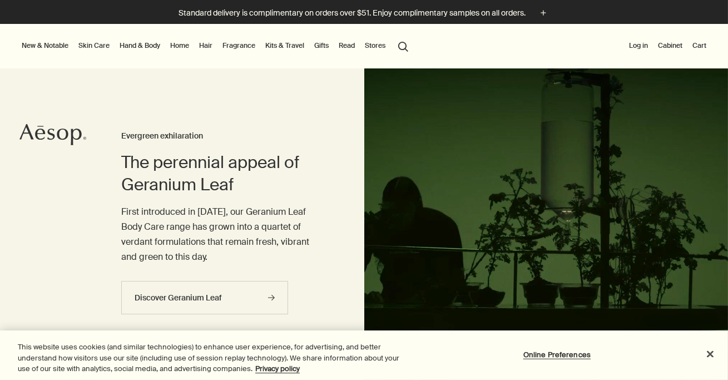
click at [246, 43] on link "Fragrance" at bounding box center [238, 45] width 37 height 13
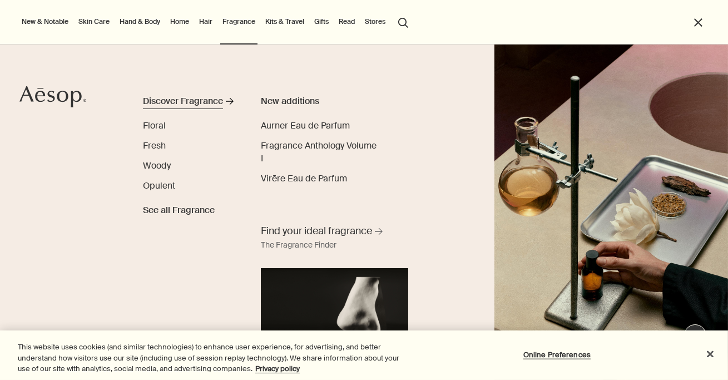
click at [192, 98] on div "Discover Fragrance" at bounding box center [183, 101] width 80 height 13
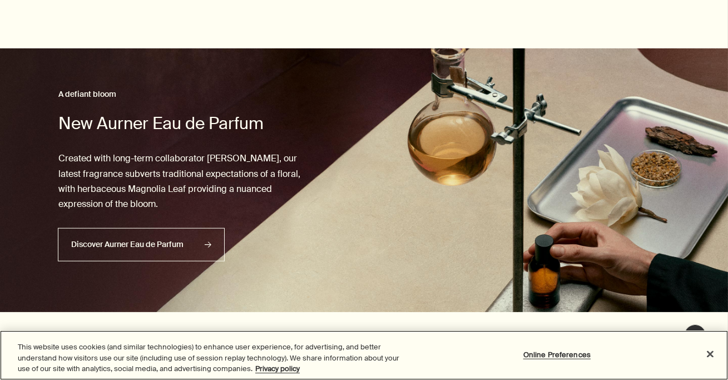
scroll to position [670, 0]
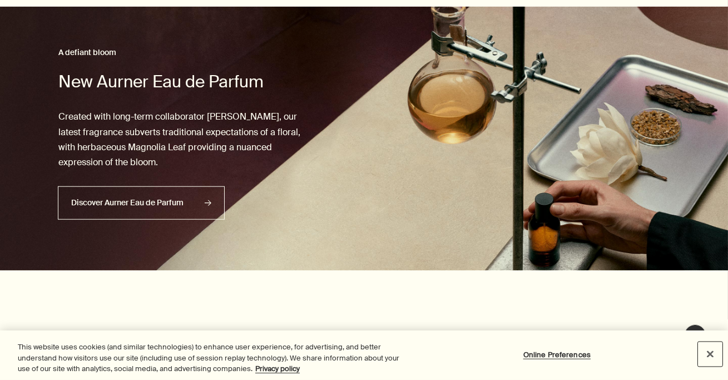
click at [709, 353] on button "Close" at bounding box center [710, 353] width 24 height 24
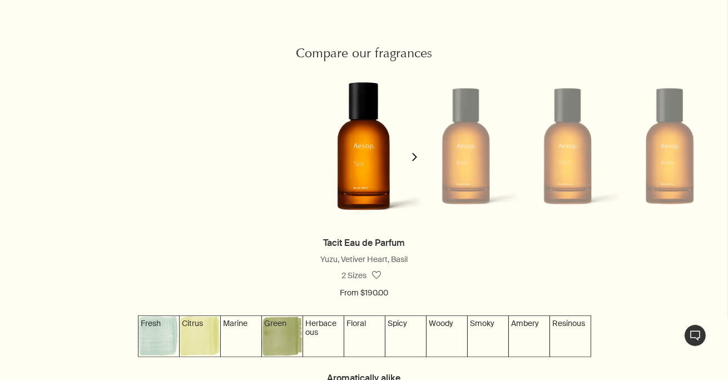
scroll to position [966, 0]
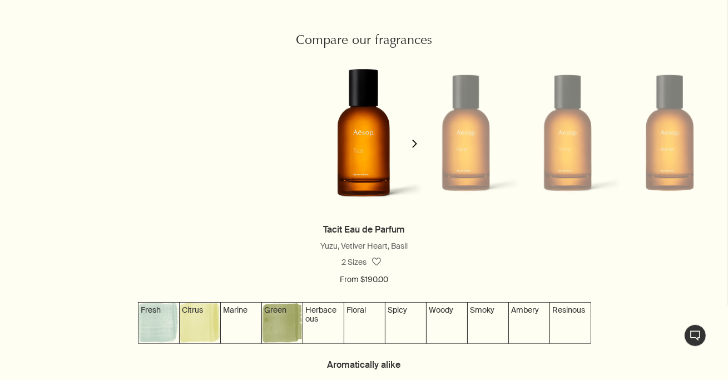
click at [416, 150] on button "chevron" at bounding box center [415, 137] width 22 height 170
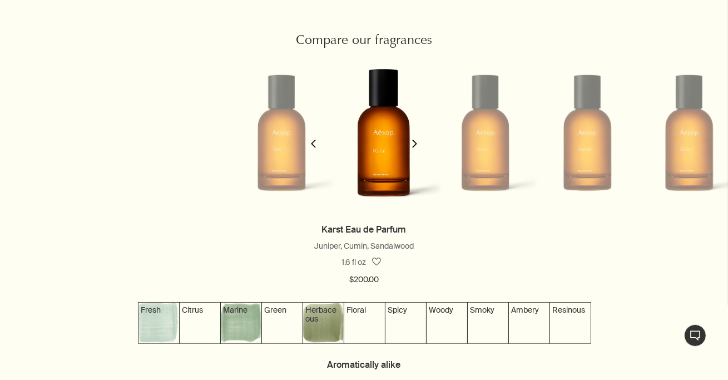
scroll to position [0, 102]
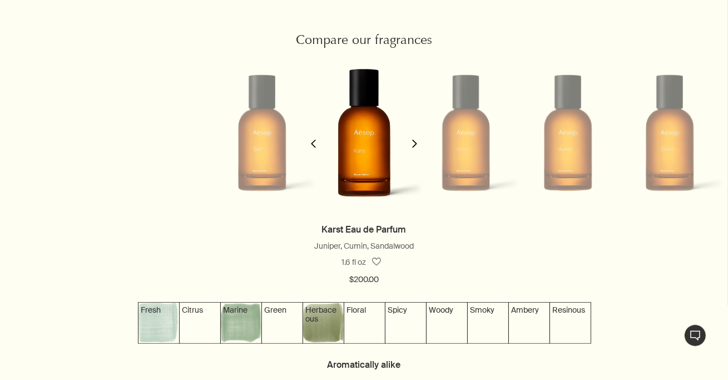
click at [416, 150] on button "chevron" at bounding box center [415, 137] width 22 height 170
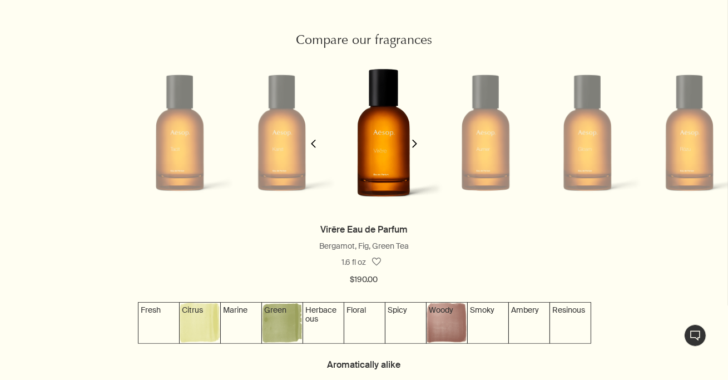
scroll to position [0, 203]
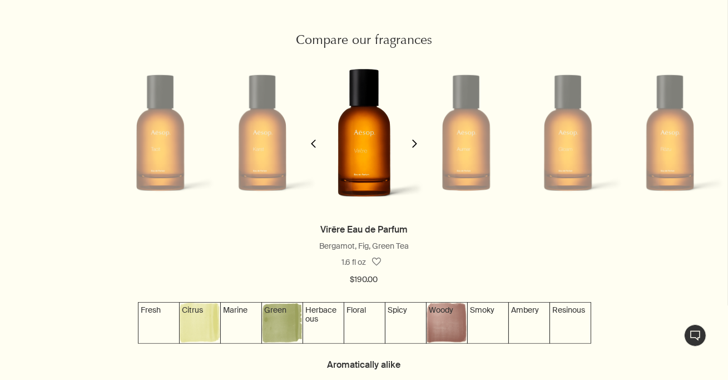
click at [416, 150] on button "chevron" at bounding box center [415, 137] width 22 height 170
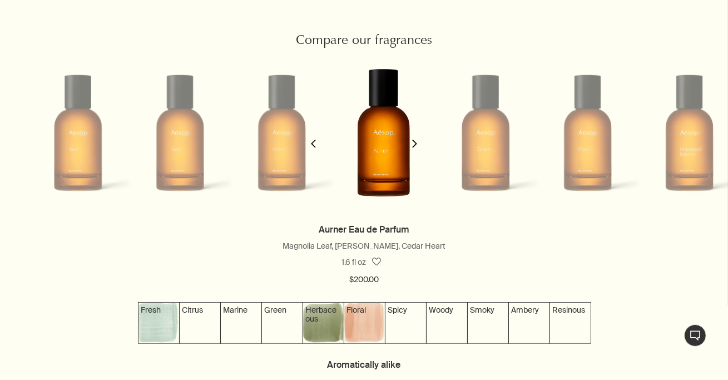
scroll to position [0, 306]
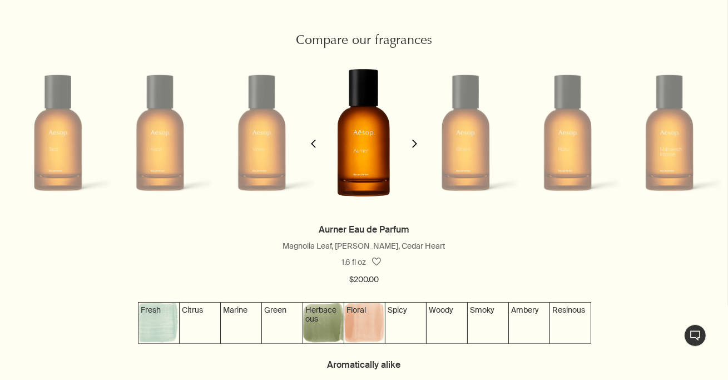
click at [416, 150] on button "chevron" at bounding box center [415, 137] width 22 height 170
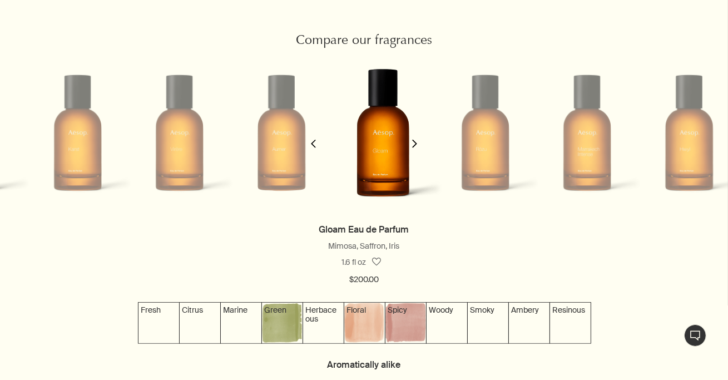
scroll to position [0, 408]
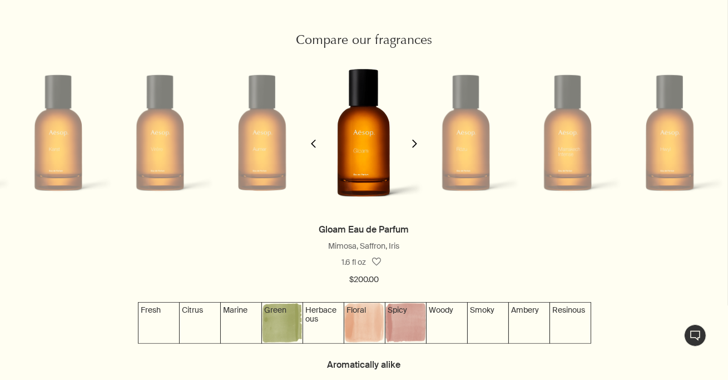
click at [416, 150] on button "chevron" at bounding box center [415, 137] width 22 height 170
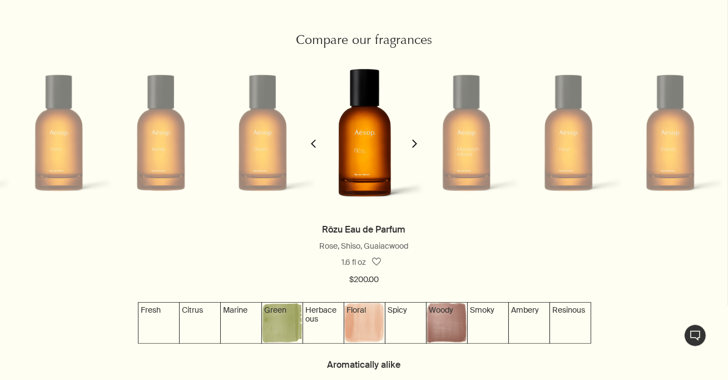
scroll to position [0, 509]
click at [416, 150] on button "chevron" at bounding box center [415, 137] width 22 height 170
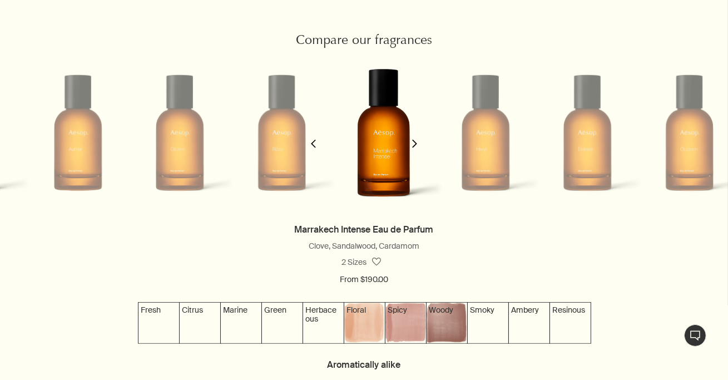
scroll to position [0, 611]
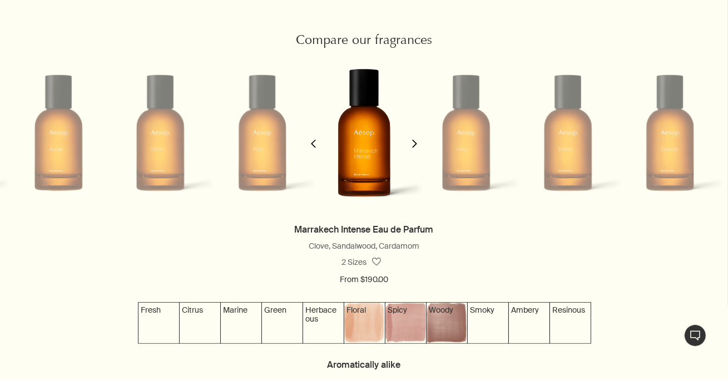
click at [416, 150] on button "chevron" at bounding box center [415, 137] width 22 height 170
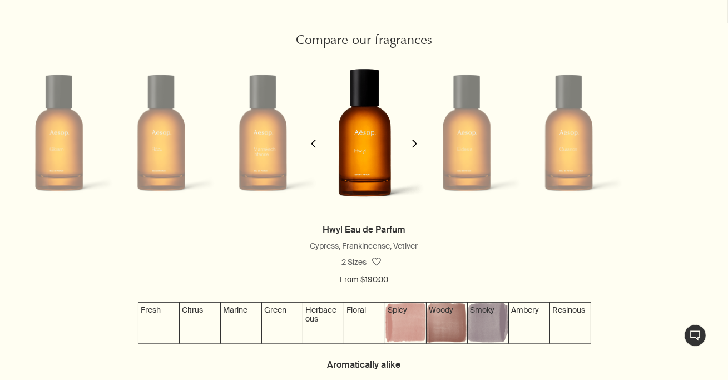
scroll to position [0, 713]
click at [416, 150] on button "chevron" at bounding box center [415, 137] width 22 height 170
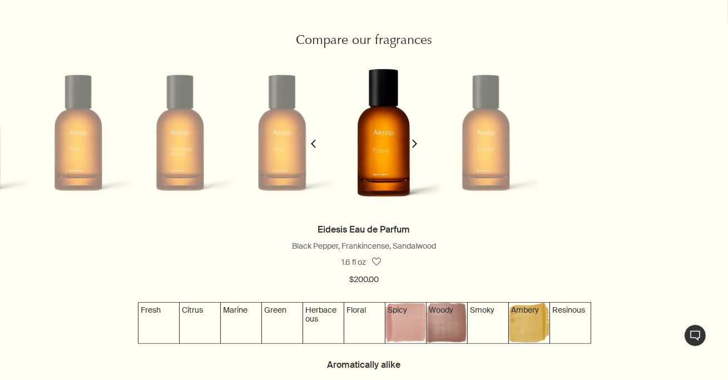
scroll to position [0, 815]
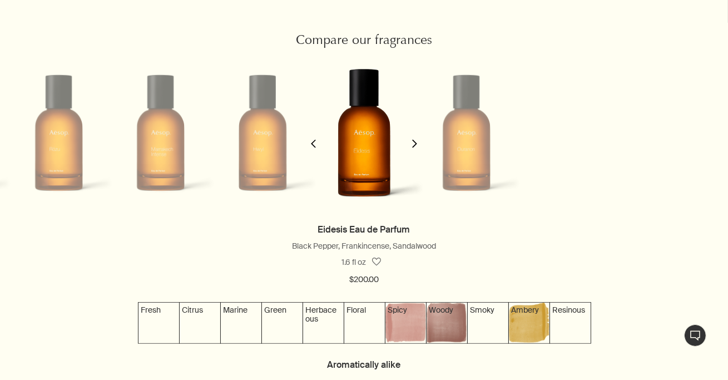
click at [416, 150] on button "chevron" at bounding box center [415, 137] width 22 height 170
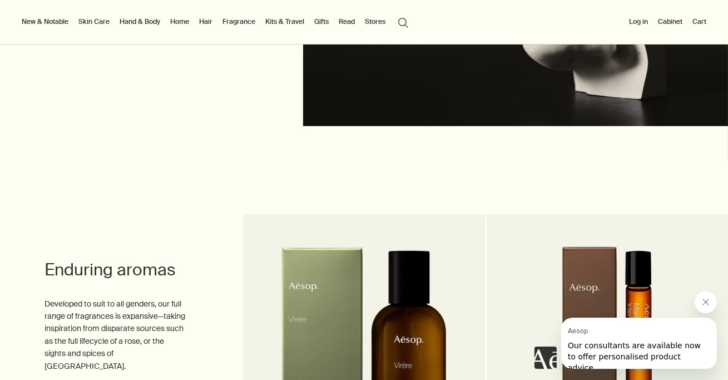
scroll to position [2562, 0]
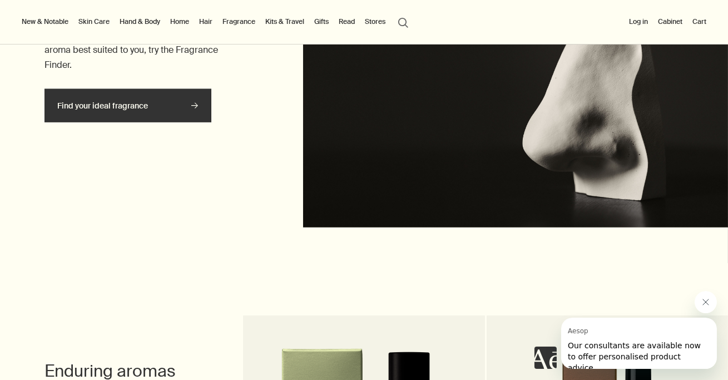
click at [162, 115] on link "Find your ideal fragrance rightArrow" at bounding box center [127, 105] width 167 height 33
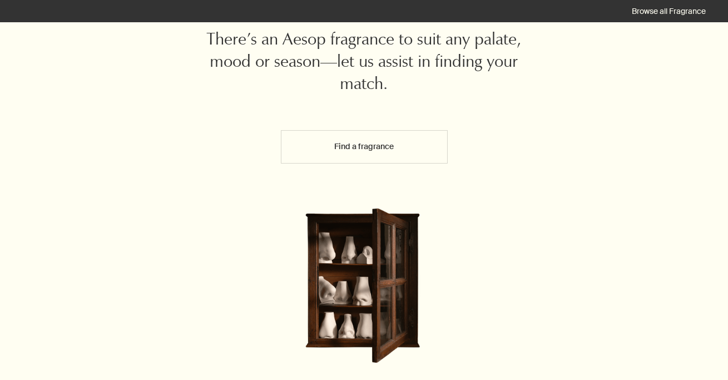
scroll to position [143, 0]
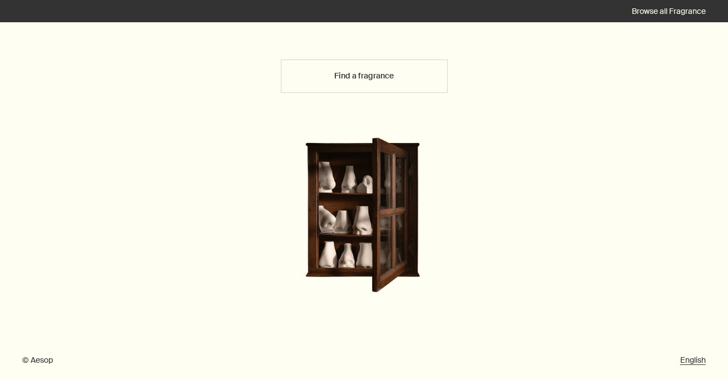
click at [368, 72] on button "Find a fragrance" at bounding box center [364, 75] width 167 height 33
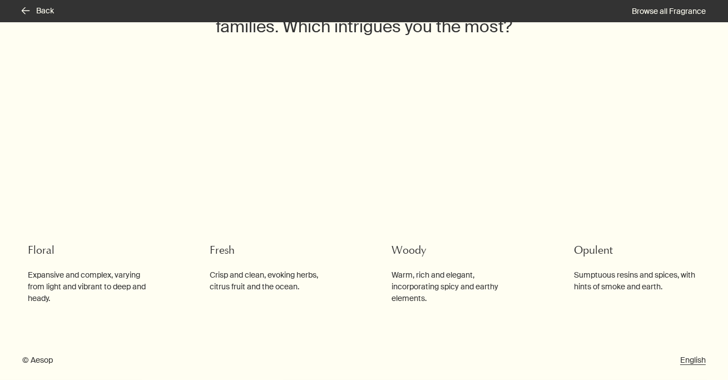
scroll to position [103, 0]
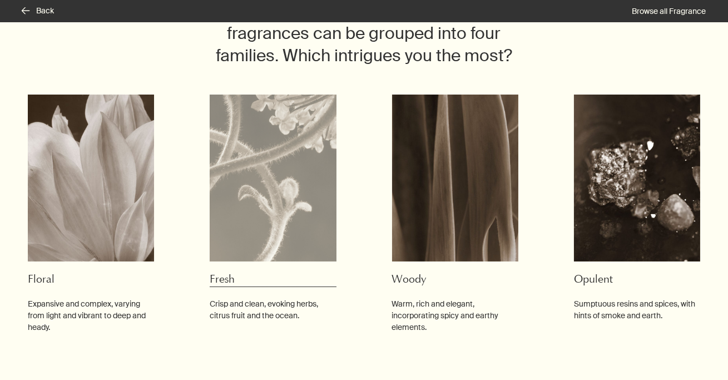
click at [295, 165] on img at bounding box center [273, 178] width 126 height 167
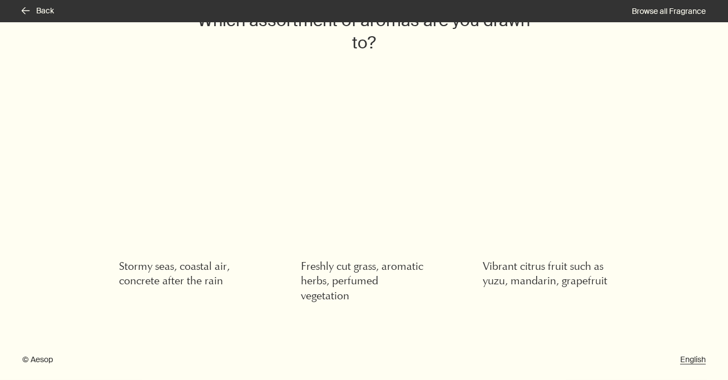
scroll to position [64, 0]
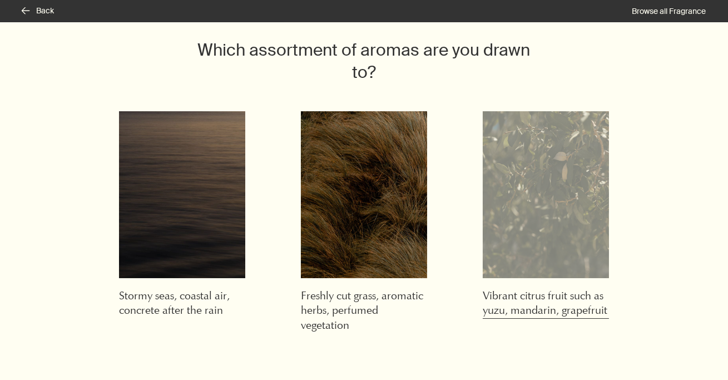
click at [524, 157] on img at bounding box center [546, 194] width 126 height 167
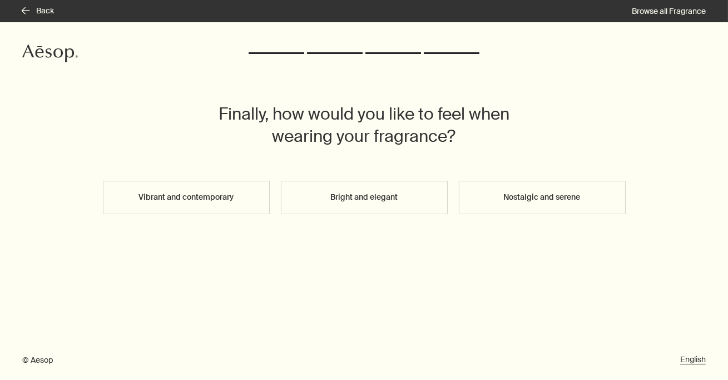
scroll to position [0, 0]
click at [482, 200] on button "Nostalgic and serene" at bounding box center [542, 197] width 167 height 33
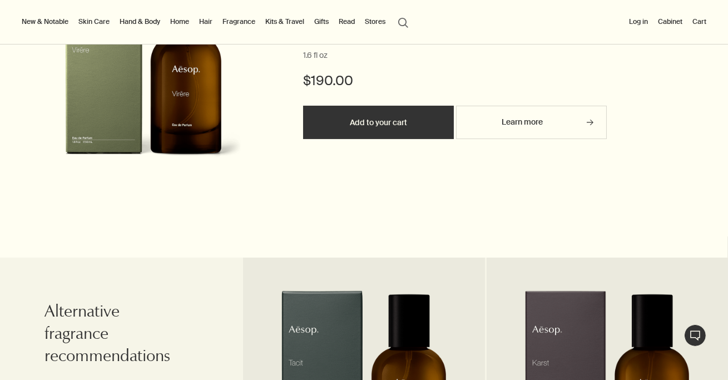
scroll to position [455, 0]
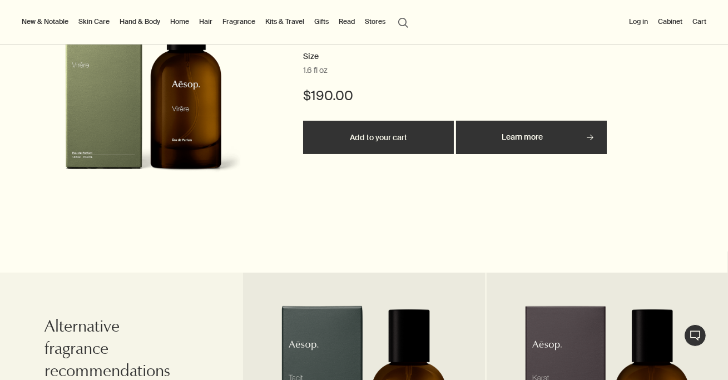
click at [533, 150] on link "Learn more rightArrow" at bounding box center [531, 137] width 151 height 33
